Goal: Task Accomplishment & Management: Use online tool/utility

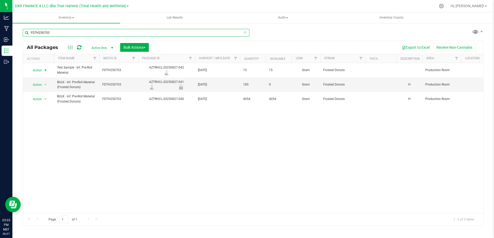
click at [94, 36] on input "FDTH250703" at bounding box center [136, 33] width 226 height 8
drag, startPoint x: 87, startPoint y: 32, endPoint x: 14, endPoint y: 32, distance: 73.0
click at [14, 32] on div "FDTH250703 All Packages Active Only Active Only Lab Samples Locked All Bulk Act…" at bounding box center [252, 101] width 481 height 157
paste input "CSCC250626"
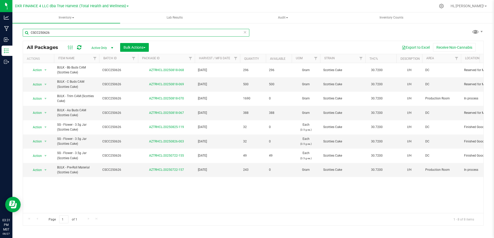
drag, startPoint x: 74, startPoint y: 36, endPoint x: 22, endPoint y: 35, distance: 51.4
click at [16, 35] on div "CSCC250626 All Packages Active Only Active Only Lab Samples Locked All Bulk Act…" at bounding box center [252, 101] width 481 height 157
paste input "EUS250626"
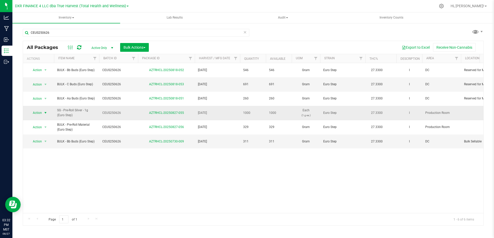
click at [47, 111] on span "select" at bounding box center [45, 113] width 4 height 4
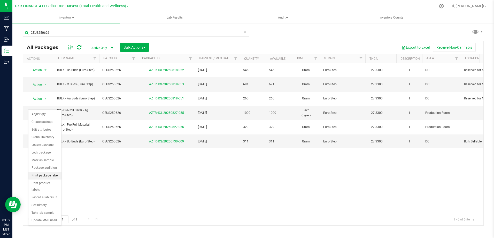
click at [56, 177] on li "Print package label" at bounding box center [44, 176] width 33 height 8
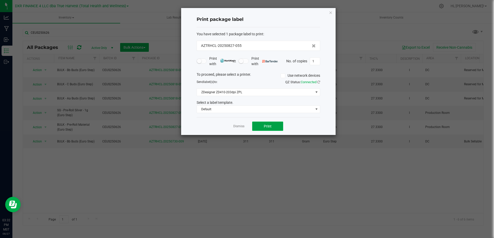
click at [258, 125] on button "Print" at bounding box center [267, 126] width 31 height 9
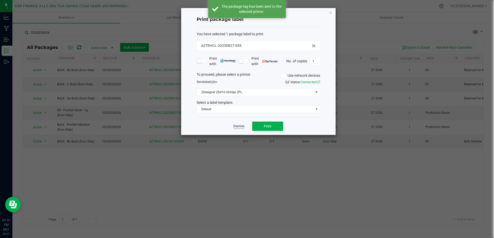
click at [243, 127] on link "Dismiss" at bounding box center [238, 126] width 11 height 4
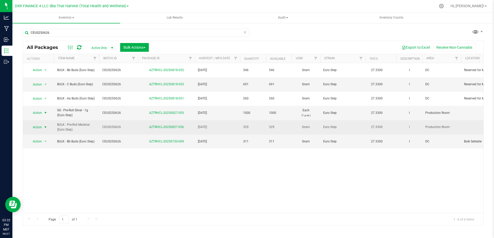
click at [43, 124] on span "select" at bounding box center [45, 127] width 6 height 7
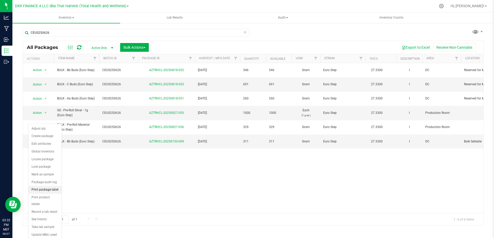
click at [53, 192] on li "Print package label" at bounding box center [44, 190] width 33 height 8
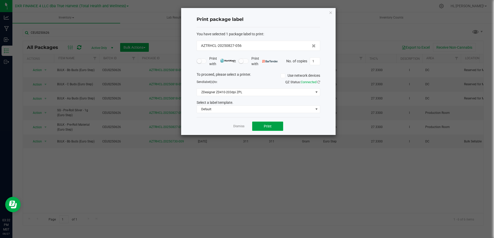
click at [259, 126] on button "Print" at bounding box center [267, 126] width 31 height 9
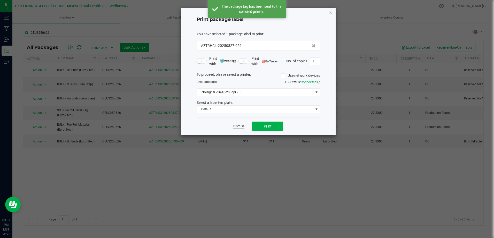
click at [239, 125] on link "Dismiss" at bounding box center [238, 126] width 11 height 4
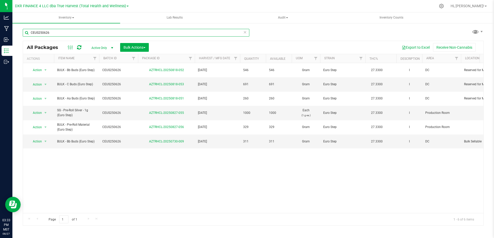
drag, startPoint x: 73, startPoint y: 32, endPoint x: 55, endPoint y: 37, distance: 18.2
click at [15, 35] on div "CEUS250626 All Packages Active Only Active Only Lab Samples Locked All Bulk Act…" at bounding box center [252, 101] width 481 height 157
paste input "SOD250618 S"
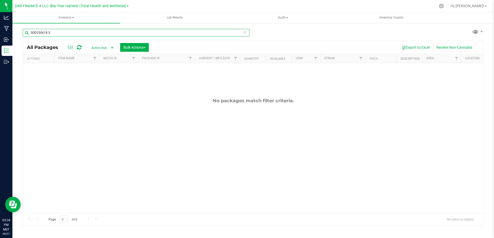
click at [64, 33] on input "SOD250618 S" at bounding box center [136, 33] width 226 height 8
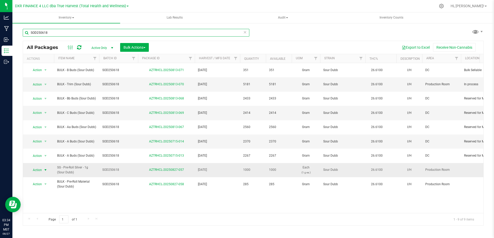
type input "SOD250618"
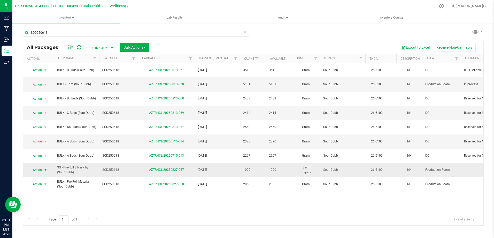
click at [44, 168] on span "select" at bounding box center [45, 170] width 4 height 4
click at [44, 108] on li "Print package label" at bounding box center [44, 107] width 33 height 8
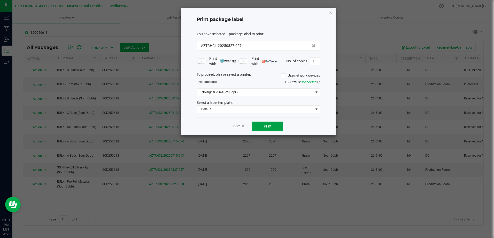
click at [265, 124] on span "Print" at bounding box center [268, 126] width 8 height 4
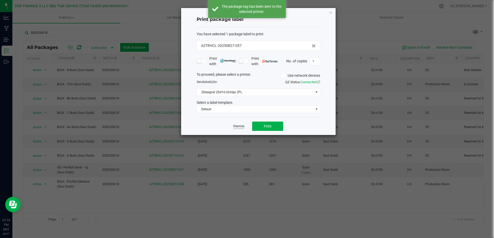
click at [237, 126] on link "Dismiss" at bounding box center [238, 126] width 11 height 4
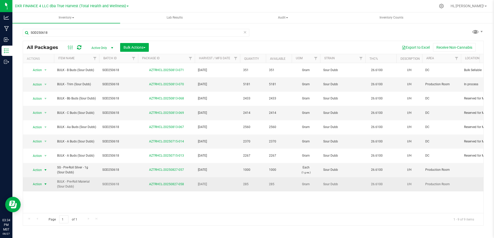
click at [46, 182] on span "select" at bounding box center [45, 184] width 4 height 4
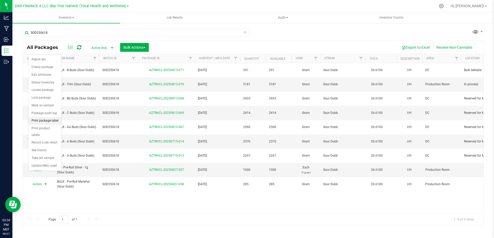
click at [52, 121] on li "Print package label" at bounding box center [44, 121] width 33 height 8
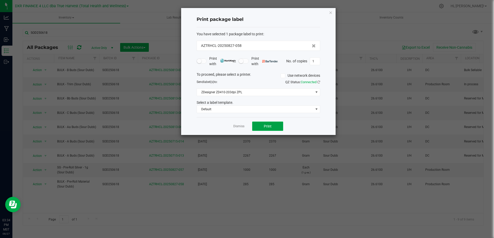
click at [270, 125] on span "Print" at bounding box center [268, 126] width 8 height 4
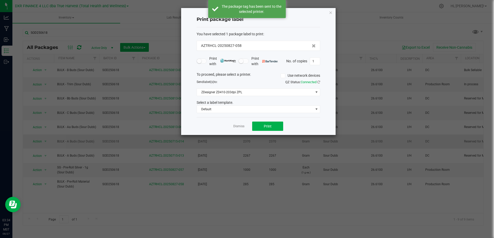
click at [238, 126] on link "Dismiss" at bounding box center [238, 126] width 11 height 4
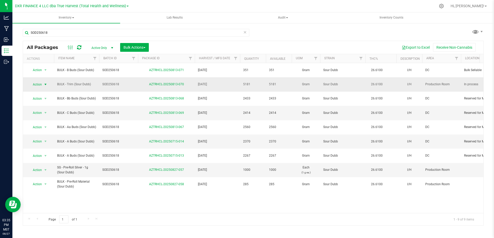
click at [47, 83] on span "select" at bounding box center [45, 85] width 4 height 4
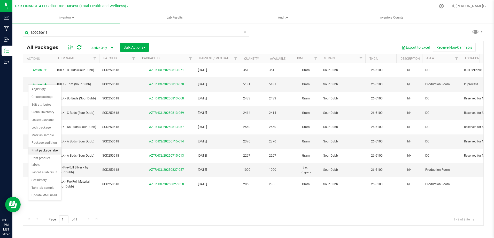
click at [55, 152] on li "Print package label" at bounding box center [44, 151] width 33 height 8
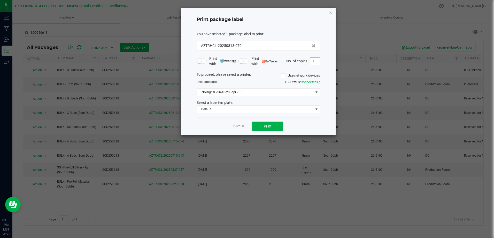
click at [313, 61] on input "1" at bounding box center [315, 61] width 10 height 7
type input "2"
click at [272, 128] on button "Print" at bounding box center [267, 126] width 31 height 9
click at [237, 127] on link "Dismiss" at bounding box center [238, 126] width 11 height 4
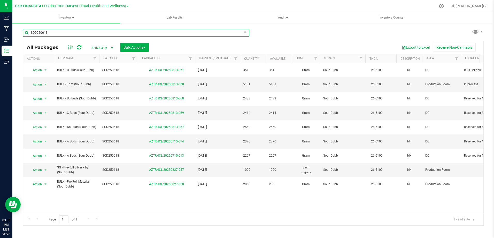
drag, startPoint x: 24, startPoint y: 32, endPoint x: 14, endPoint y: 33, distance: 10.3
click at [14, 33] on div "SOD250618 All Packages Active Only Active Only Lab Samples Locked All Bulk Acti…" at bounding box center [252, 101] width 481 height 157
paste input "GAG250626 S"
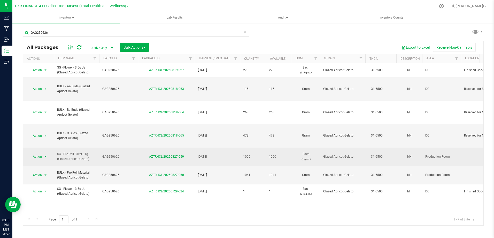
click at [43, 157] on span "select" at bounding box center [45, 156] width 6 height 7
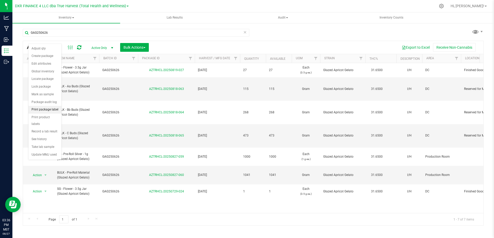
click at [52, 110] on li "Print package label" at bounding box center [44, 110] width 33 height 8
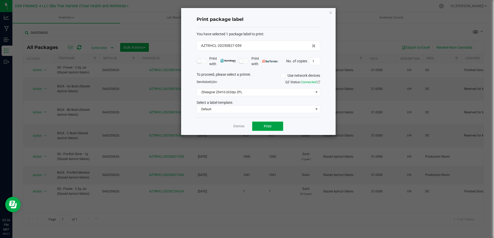
click at [275, 127] on button "Print" at bounding box center [267, 126] width 31 height 9
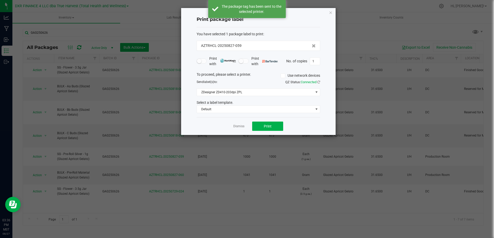
click at [233, 127] on div "Dismiss Print" at bounding box center [257, 126] width 123 height 18
click at [239, 127] on link "Dismiss" at bounding box center [238, 126] width 11 height 4
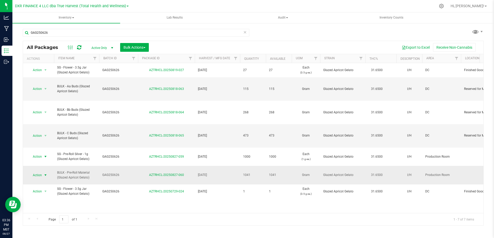
click at [46, 174] on span "select" at bounding box center [45, 175] width 4 height 4
click at [52, 129] on li "Print package label" at bounding box center [44, 129] width 33 height 8
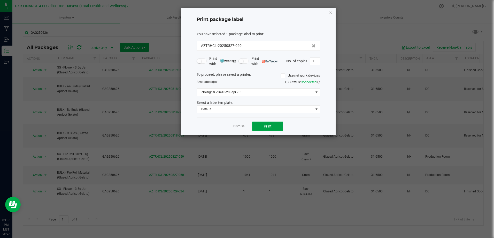
click at [257, 128] on button "Print" at bounding box center [267, 126] width 31 height 9
click at [237, 129] on link "Dismiss" at bounding box center [238, 126] width 11 height 4
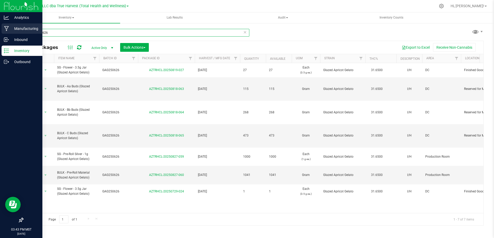
drag, startPoint x: 54, startPoint y: 32, endPoint x: 12, endPoint y: 33, distance: 41.8
click at [12, 33] on div "Analytics Manufacturing Inbound Inventory Outbound 03:43 PM MST [DATE] 08/27 DX…" at bounding box center [247, 119] width 494 height 238
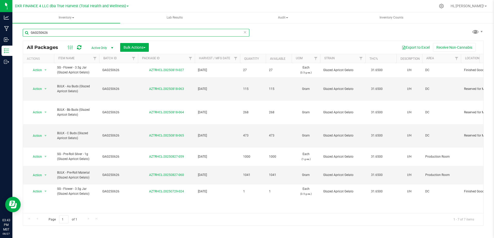
paste input "CSCC"
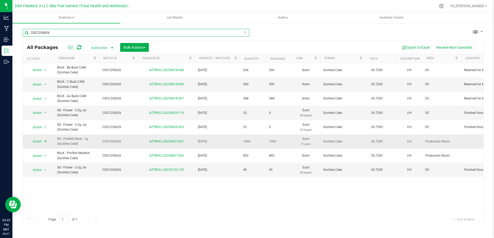
type input "CSCC250626"
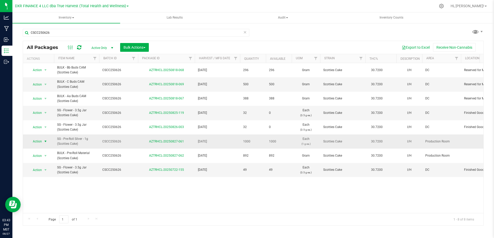
click at [45, 141] on span "select" at bounding box center [45, 142] width 4 height 4
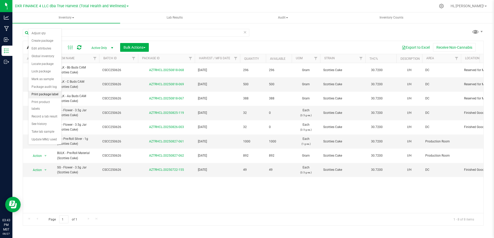
click at [44, 97] on li "Print package label" at bounding box center [44, 95] width 33 height 8
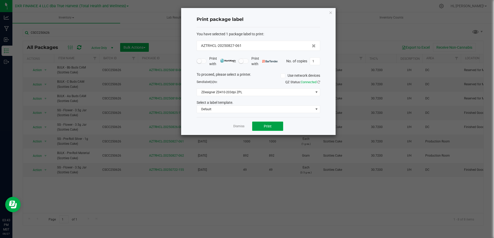
click at [267, 126] on span "Print" at bounding box center [268, 126] width 8 height 4
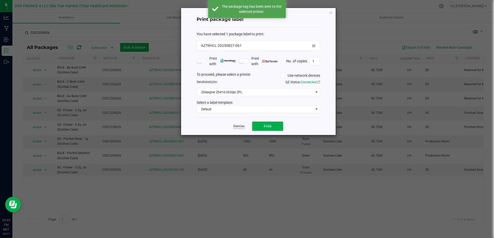
click at [236, 127] on link "Dismiss" at bounding box center [238, 126] width 11 height 4
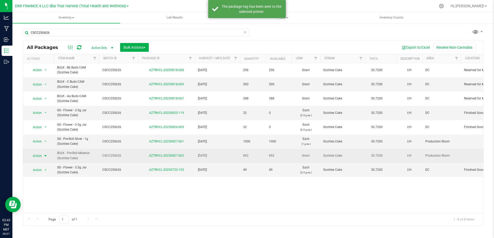
click at [47, 155] on span "select" at bounding box center [45, 156] width 4 height 4
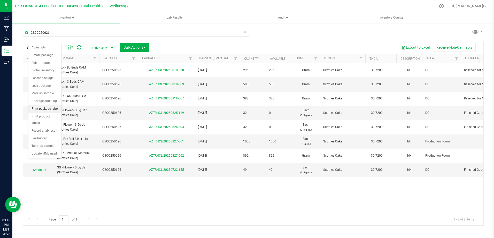
click at [50, 111] on li "Print package label" at bounding box center [44, 109] width 33 height 8
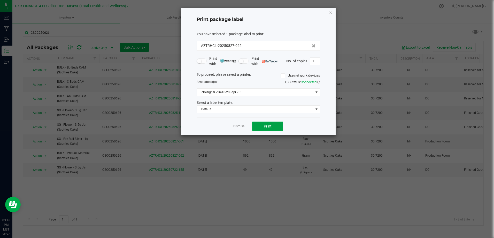
click at [268, 126] on span "Print" at bounding box center [268, 126] width 8 height 4
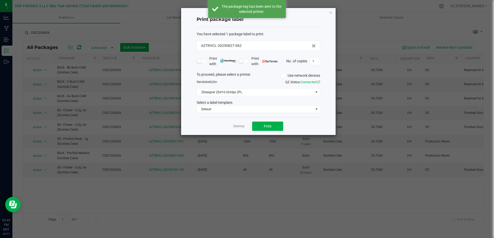
click at [236, 128] on link "Dismiss" at bounding box center [238, 126] width 11 height 4
